Goal: Task Accomplishment & Management: Manage account settings

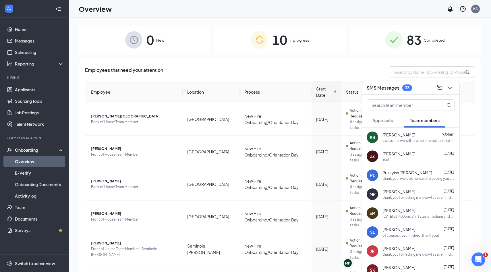
click at [406, 38] on span "83" at bounding box center [413, 40] width 15 height 20
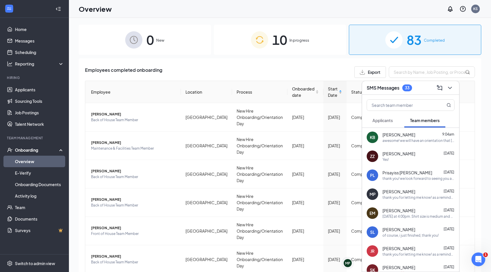
click at [333, 94] on span "Start Date" at bounding box center [333, 91] width 10 height 13
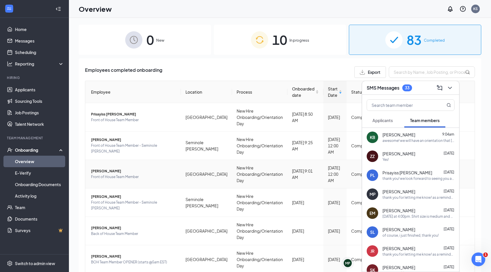
click at [101, 174] on span "Front of House Team Member" at bounding box center [133, 177] width 85 height 6
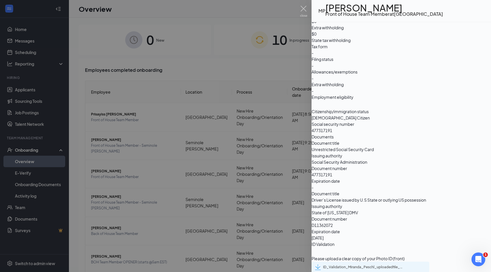
scroll to position [505, 0]
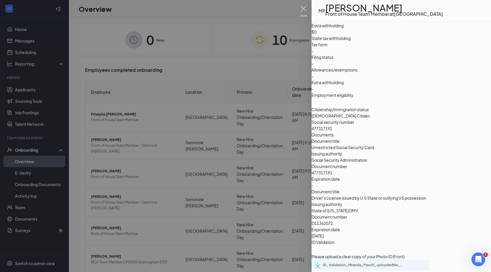
click at [301, 12] on img at bounding box center [303, 11] width 7 height 11
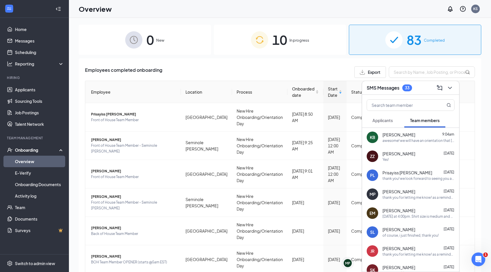
click at [380, 118] on span "Applicants" at bounding box center [382, 120] width 20 height 5
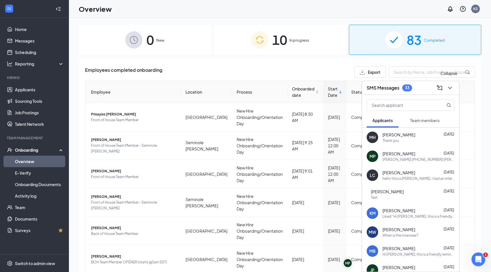
click at [451, 86] on icon "ChevronDown" at bounding box center [449, 87] width 7 height 7
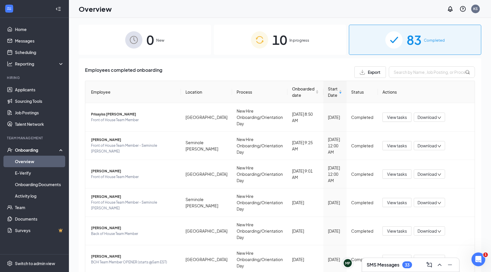
click at [238, 61] on div "Employees completed onboarding Export Employee Location Process Onboarded date …" at bounding box center [280, 239] width 402 height 363
click at [285, 40] on span "10" at bounding box center [279, 40] width 15 height 20
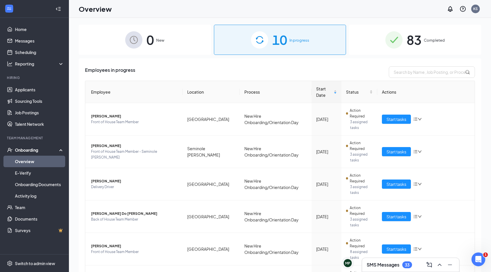
click at [403, 40] on div "83 Completed" at bounding box center [415, 40] width 132 height 30
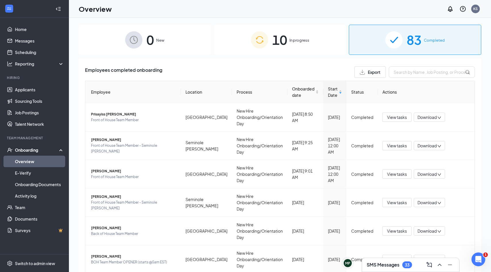
click at [47, 147] on div "Onboarding" at bounding box center [37, 150] width 44 height 6
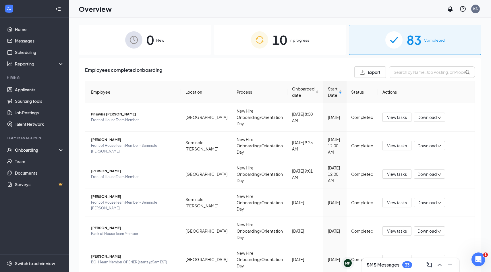
click at [47, 147] on div "Onboarding" at bounding box center [37, 150] width 44 height 6
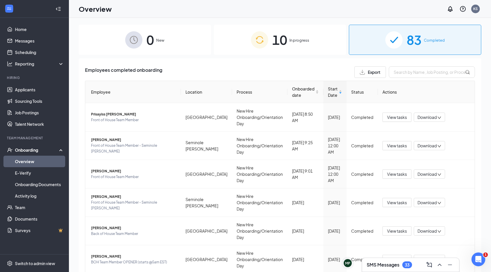
click at [38, 162] on link "Overview" at bounding box center [39, 160] width 49 height 11
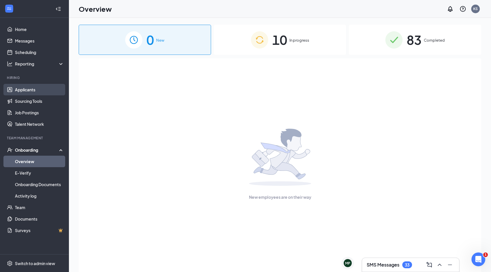
click at [56, 89] on link "Applicants" at bounding box center [39, 89] width 49 height 11
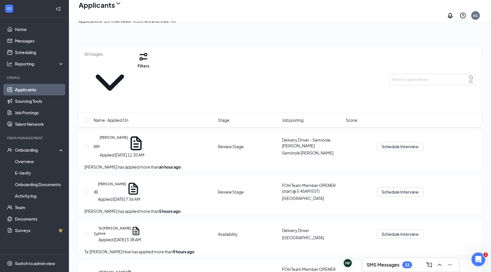
scroll to position [85, 0]
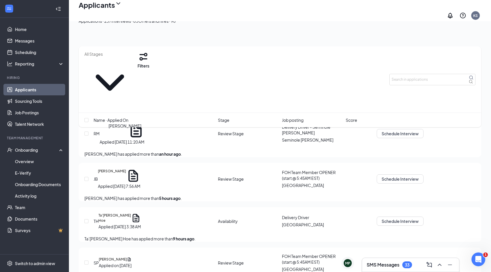
click at [126, 168] on h5 "[PERSON_NAME]" at bounding box center [112, 175] width 28 height 14
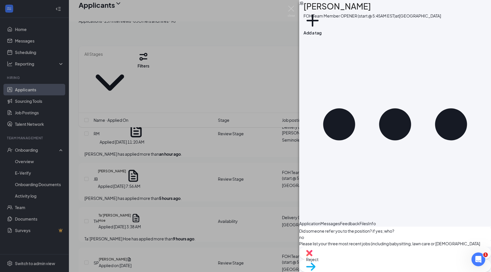
scroll to position [434, 0]
click at [193, 139] on div "[PERSON_NAME] FOH Team Member OPENER (start @ 5:45AM EST) at [GEOGRAPHIC_DATA] …" at bounding box center [245, 136] width 491 height 272
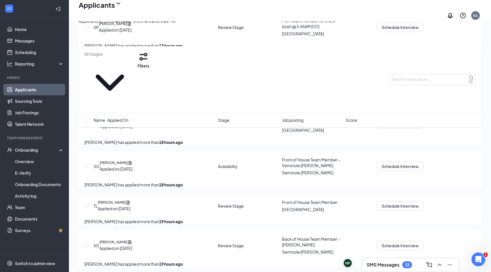
scroll to position [824, 0]
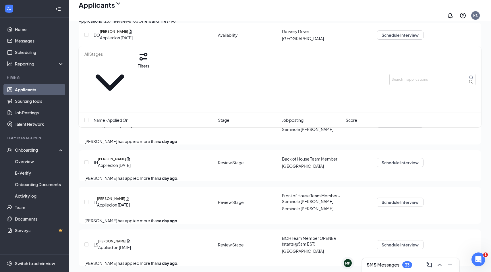
click at [413, 62] on div "Filters" at bounding box center [280, 79] width 402 height 67
click at [413, 74] on input "text" at bounding box center [432, 79] width 86 height 11
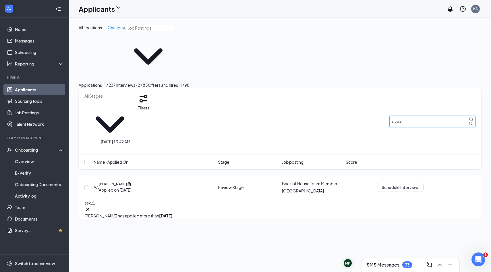
type input "alyssa"
click at [122, 181] on h5 "[PERSON_NAME]" at bounding box center [113, 183] width 28 height 5
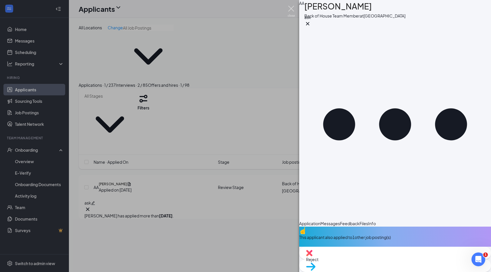
click at [293, 11] on img at bounding box center [290, 11] width 7 height 11
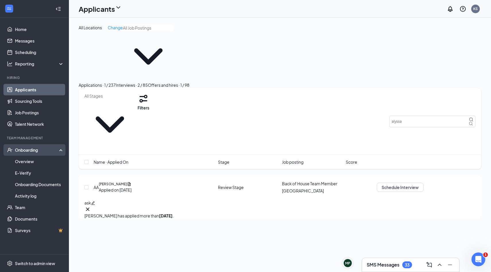
click at [35, 151] on div "Onboarding" at bounding box center [37, 150] width 44 height 6
click at [34, 150] on div "Onboarding" at bounding box center [37, 150] width 44 height 6
click at [33, 162] on link "Overview" at bounding box center [39, 160] width 49 height 11
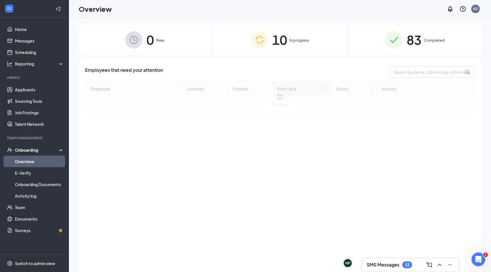
click at [295, 27] on div "10 In progress" at bounding box center [280, 40] width 132 height 30
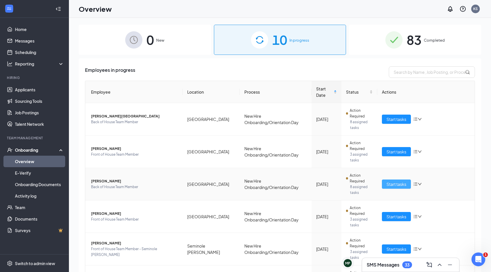
click at [389, 181] on span "Start tasks" at bounding box center [396, 184] width 20 height 6
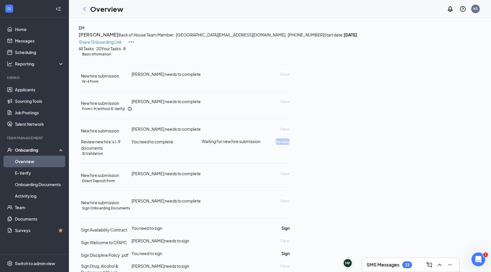
click at [86, 11] on icon "ChevronLeft" at bounding box center [84, 8] width 7 height 7
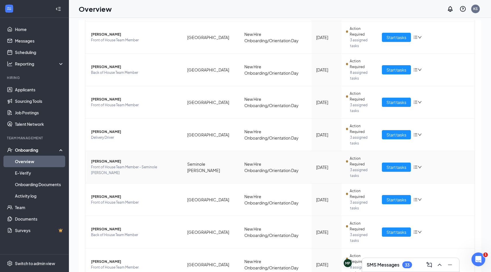
scroll to position [108, 0]
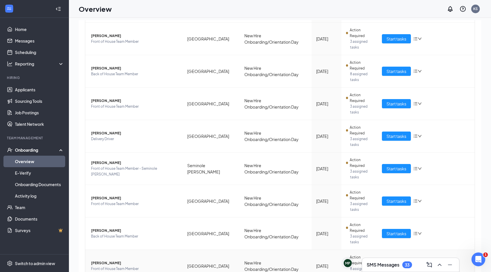
click at [391, 262] on span "Start tasks" at bounding box center [396, 265] width 20 height 6
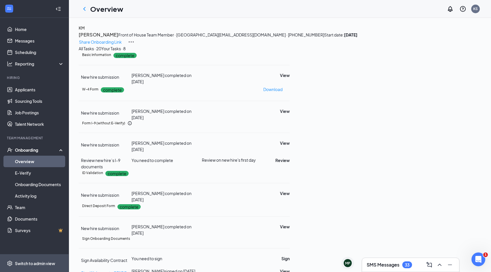
click at [38, 266] on span "Switch to admin view" at bounding box center [39, 262] width 49 height 17
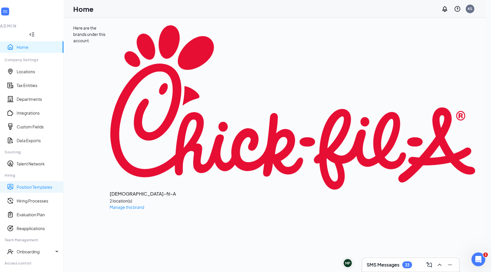
click at [30, 184] on link "Position Templates" at bounding box center [38, 187] width 42 height 6
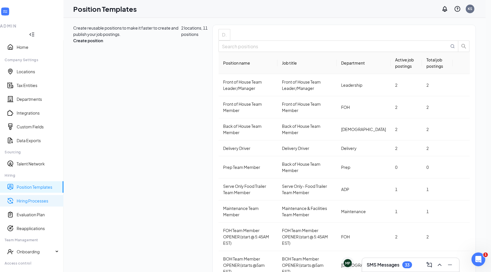
click at [29, 198] on link "Hiring Processes" at bounding box center [38, 201] width 42 height 6
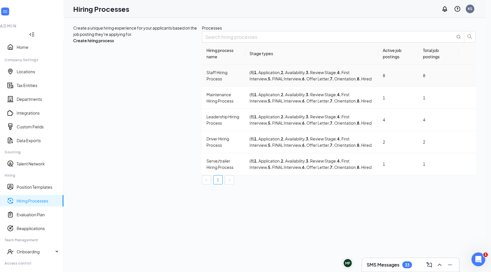
click at [206, 82] on div "Staff Hiring Process" at bounding box center [223, 75] width 34 height 13
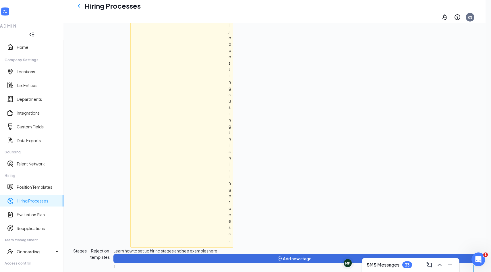
scroll to position [240, 0]
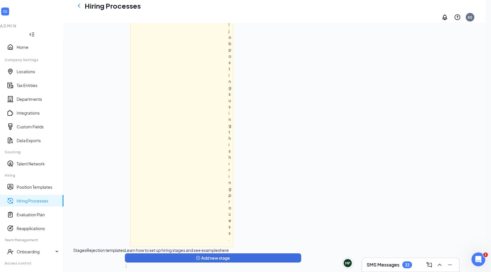
scroll to position [126, 0]
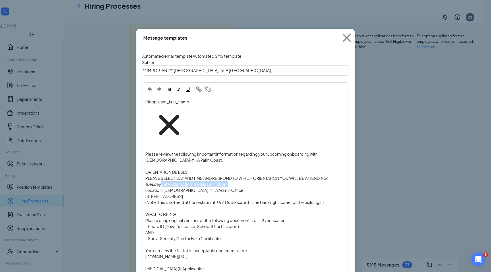
drag, startPoint x: 234, startPoint y: 148, endPoint x: 164, endPoint y: 146, distance: 70.0
click at [164, 181] on div "Tuesdays at 9:00am OR Thursdays at 4:00pm" at bounding box center [245, 184] width 200 height 6
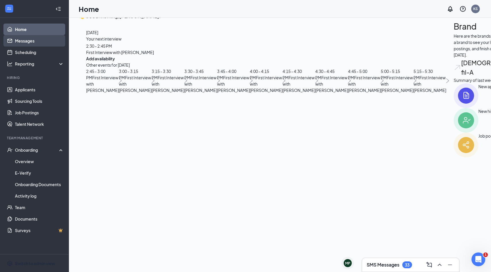
click at [33, 45] on link "Messages" at bounding box center [39, 40] width 49 height 11
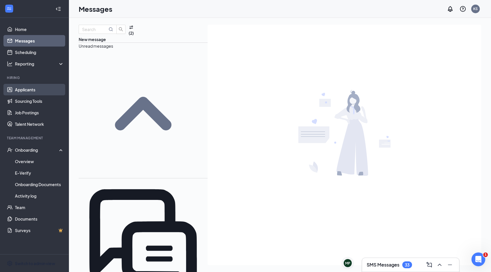
click at [30, 92] on link "Applicants" at bounding box center [39, 89] width 49 height 11
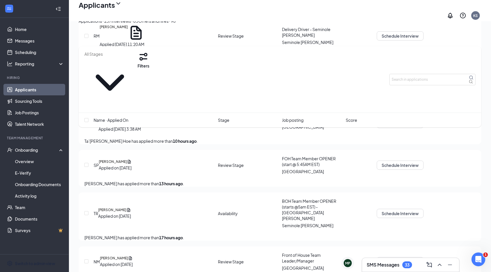
scroll to position [191, 0]
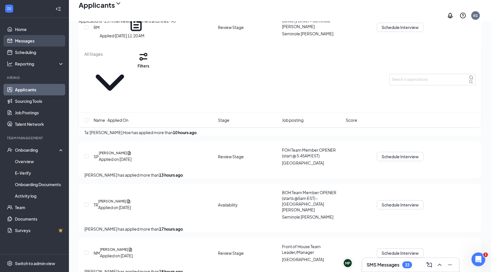
click at [44, 44] on link "Messages" at bounding box center [39, 40] width 49 height 11
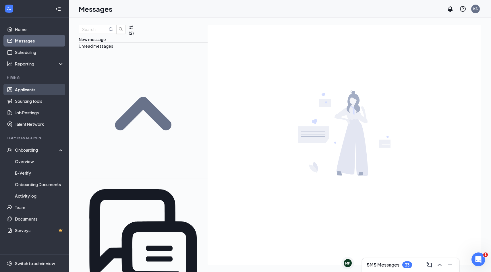
click at [40, 88] on link "Applicants" at bounding box center [39, 89] width 49 height 11
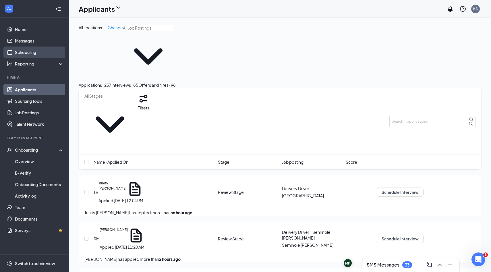
click at [26, 55] on link "Scheduling" at bounding box center [39, 51] width 49 height 11
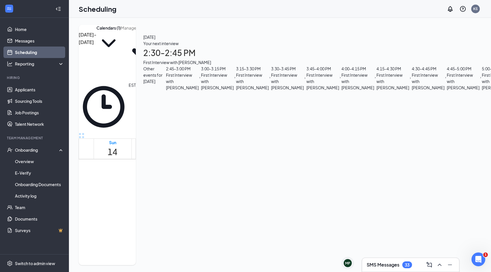
scroll to position [545, 0]
click at [172, 31] on input "text" at bounding box center [146, 28] width 51 height 6
click at [121, 39] on button "Calendars (1)" at bounding box center [108, 40] width 24 height 31
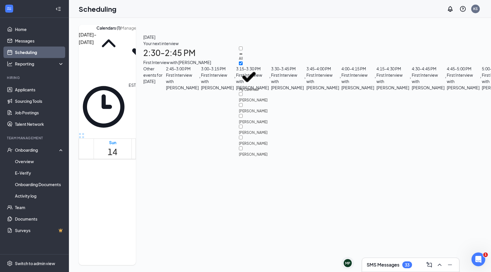
click at [269, 52] on div "All" at bounding box center [265, 53] width 52 height 15
checkbox input "true"
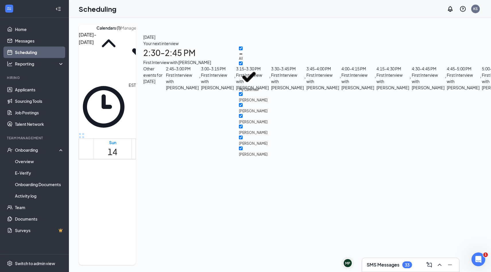
checkbox input "true"
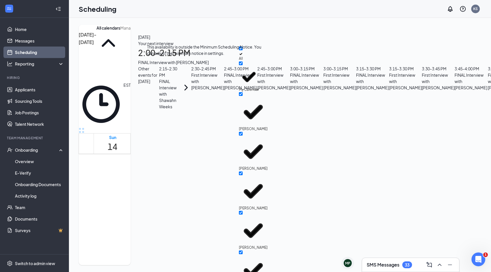
scroll to position [493, 0]
click at [192, 21] on div "[DATE] - [DATE] All calendars Delete all availability EST Sun 14 Mon 15 Tue 16 …" at bounding box center [458, 145] width 779 height 254
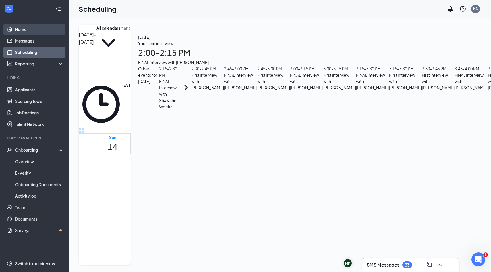
click at [32, 28] on link "Home" at bounding box center [39, 29] width 49 height 11
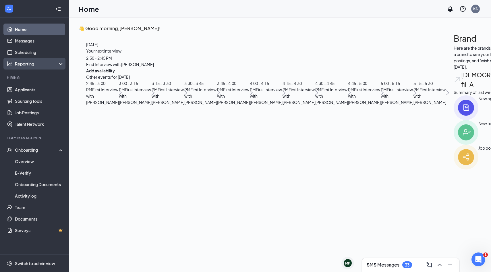
click at [30, 59] on div "Reporting" at bounding box center [34, 63] width 69 height 11
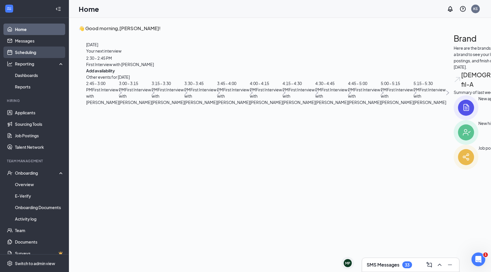
click at [29, 53] on link "Scheduling" at bounding box center [39, 51] width 49 height 11
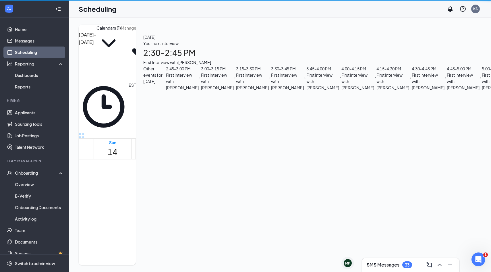
scroll to position [282, 0]
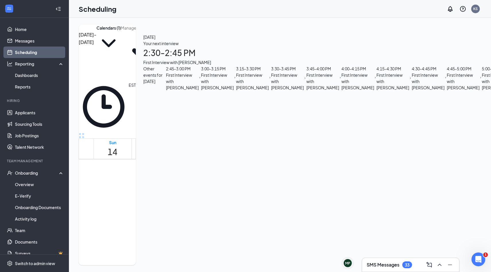
click at [136, 46] on div "[DATE] - [DATE] Calendars (1) EST Sun 14 Mon 15 Tue 16 Wed 17 Thu 18 Fri 19 Sat…" at bounding box center [107, 145] width 57 height 240
click at [121, 41] on button "Calendars (1)" at bounding box center [108, 40] width 24 height 31
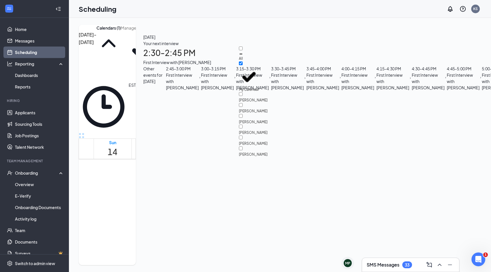
click at [253, 47] on div "All" at bounding box center [265, 53] width 52 height 15
checkbox input "true"
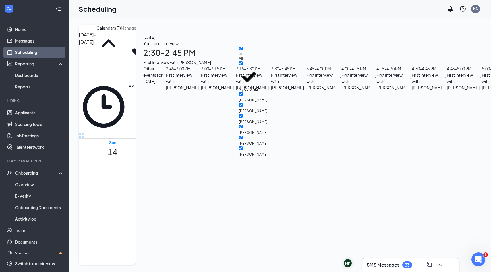
checkbox input "true"
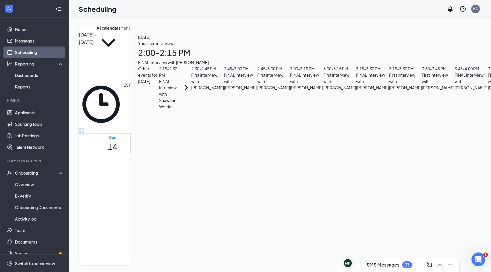
click at [131, 39] on div "[DATE] - [DATE] All calendars" at bounding box center [105, 53] width 52 height 57
